Goal: Book appointment/travel/reservation

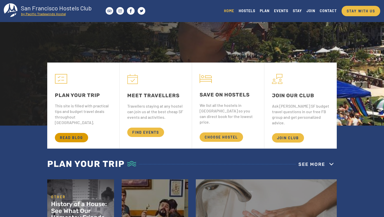
scroll to position [98, 0]
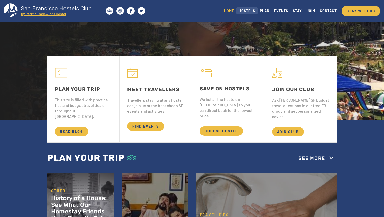
click at [250, 11] on link "HOSTELS" at bounding box center [246, 10] width 21 height 7
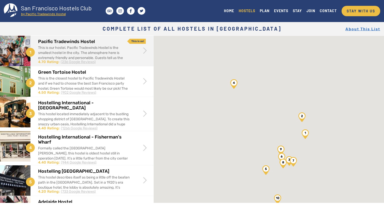
click at [100, 55] on div "This is our hostel. Pacific Tradewinds Hostel is the smallest hostel in the cit…" at bounding box center [84, 60] width 93 height 30
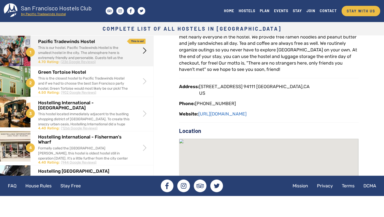
scroll to position [139, 0]
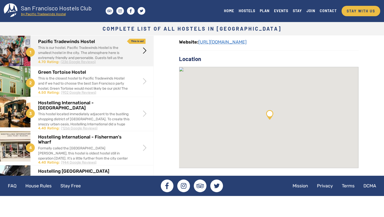
click at [234, 43] on link "http://san-francisco-hostel.com" at bounding box center [222, 42] width 48 height 6
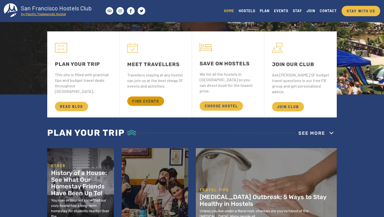
scroll to position [123, 0]
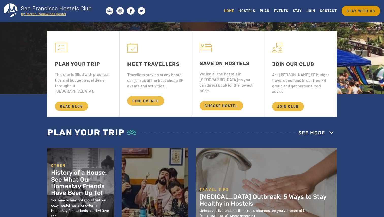
click at [362, 7] on link "STAY WITH US" at bounding box center [360, 11] width 39 height 10
